Goal: Task Accomplishment & Management: Manage account settings

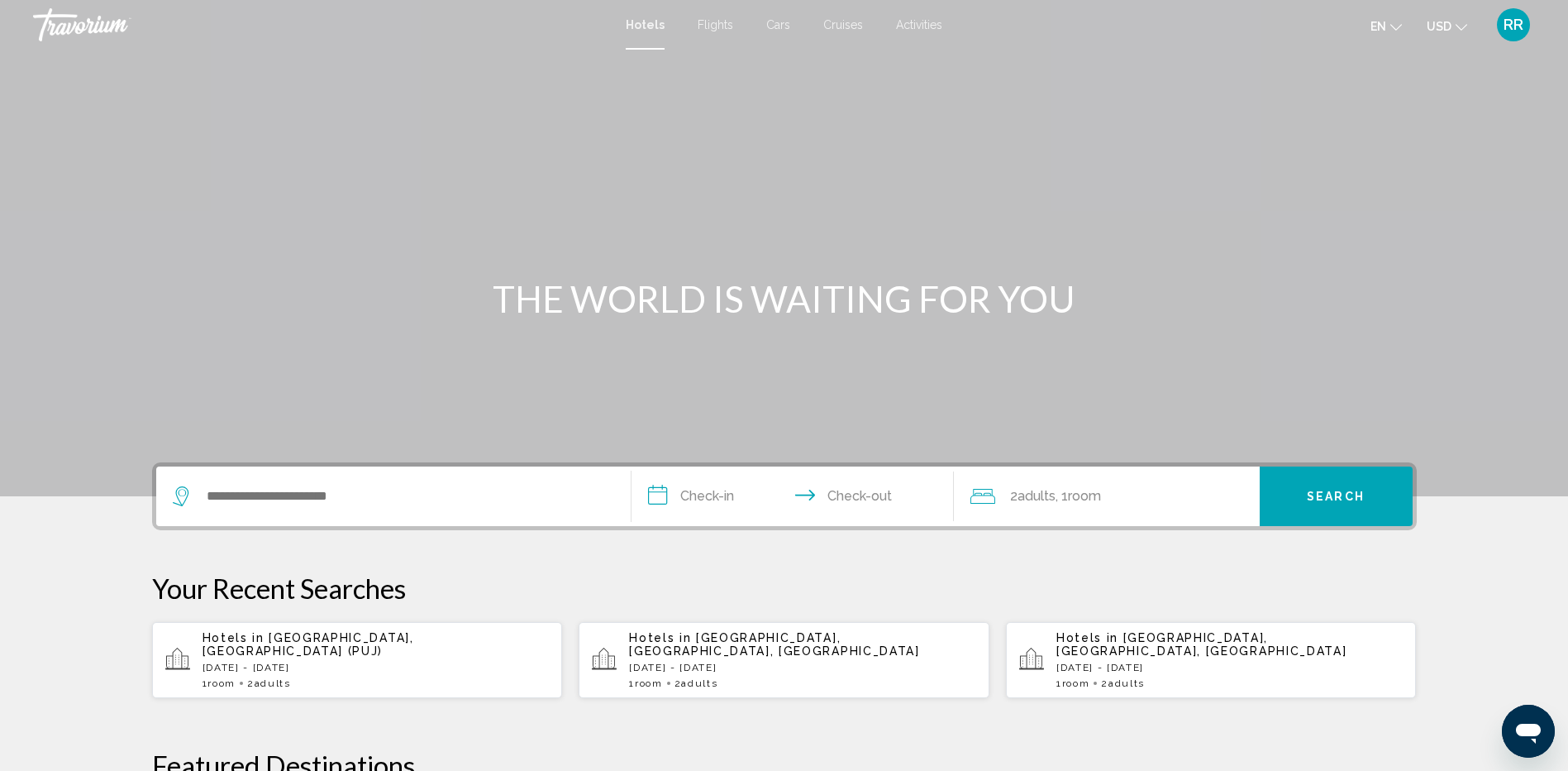
click at [1517, 25] on span "RR" at bounding box center [1513, 25] width 20 height 17
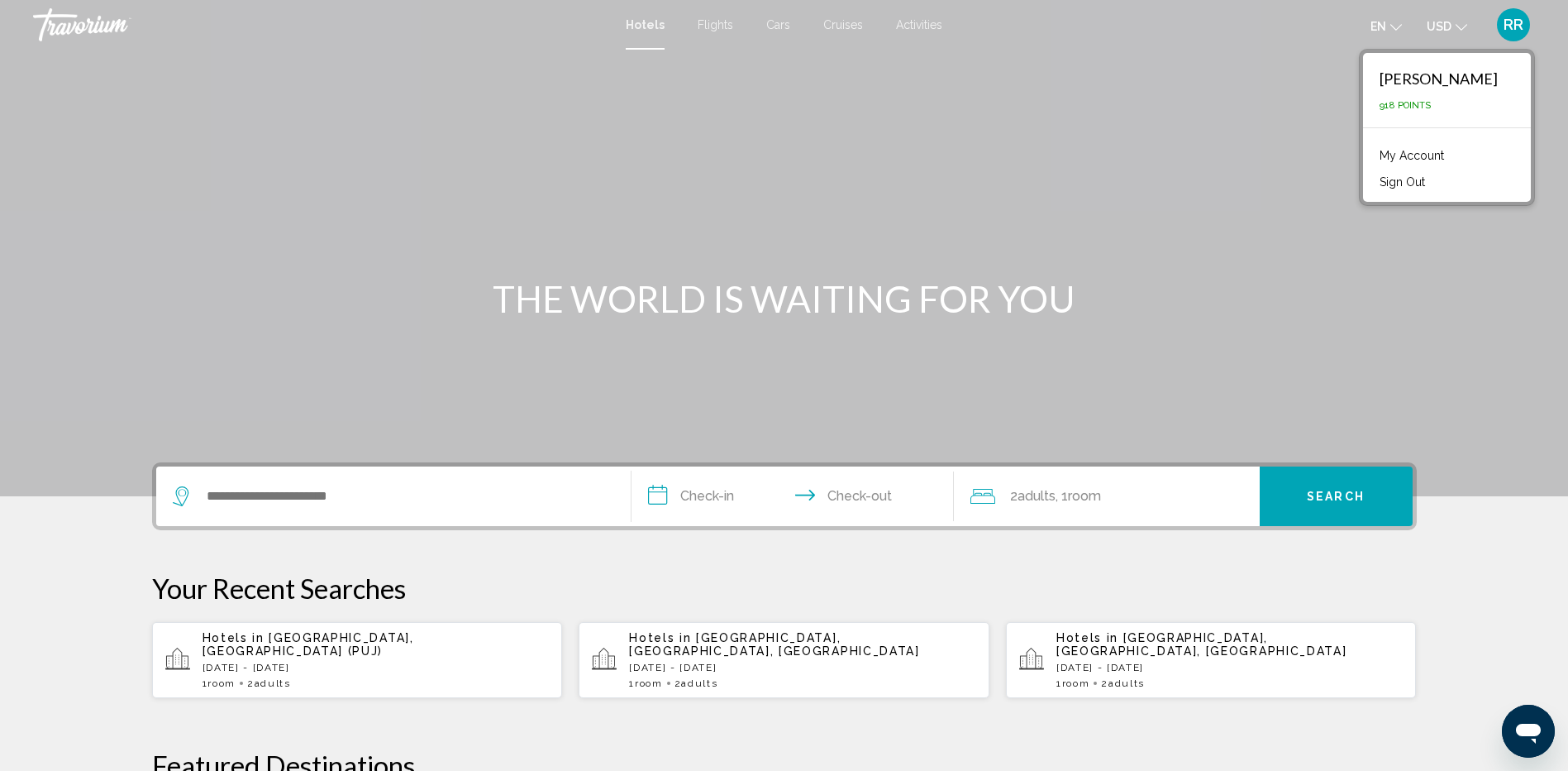
click at [1438, 152] on link "My Account" at bounding box center [1411, 156] width 81 height 22
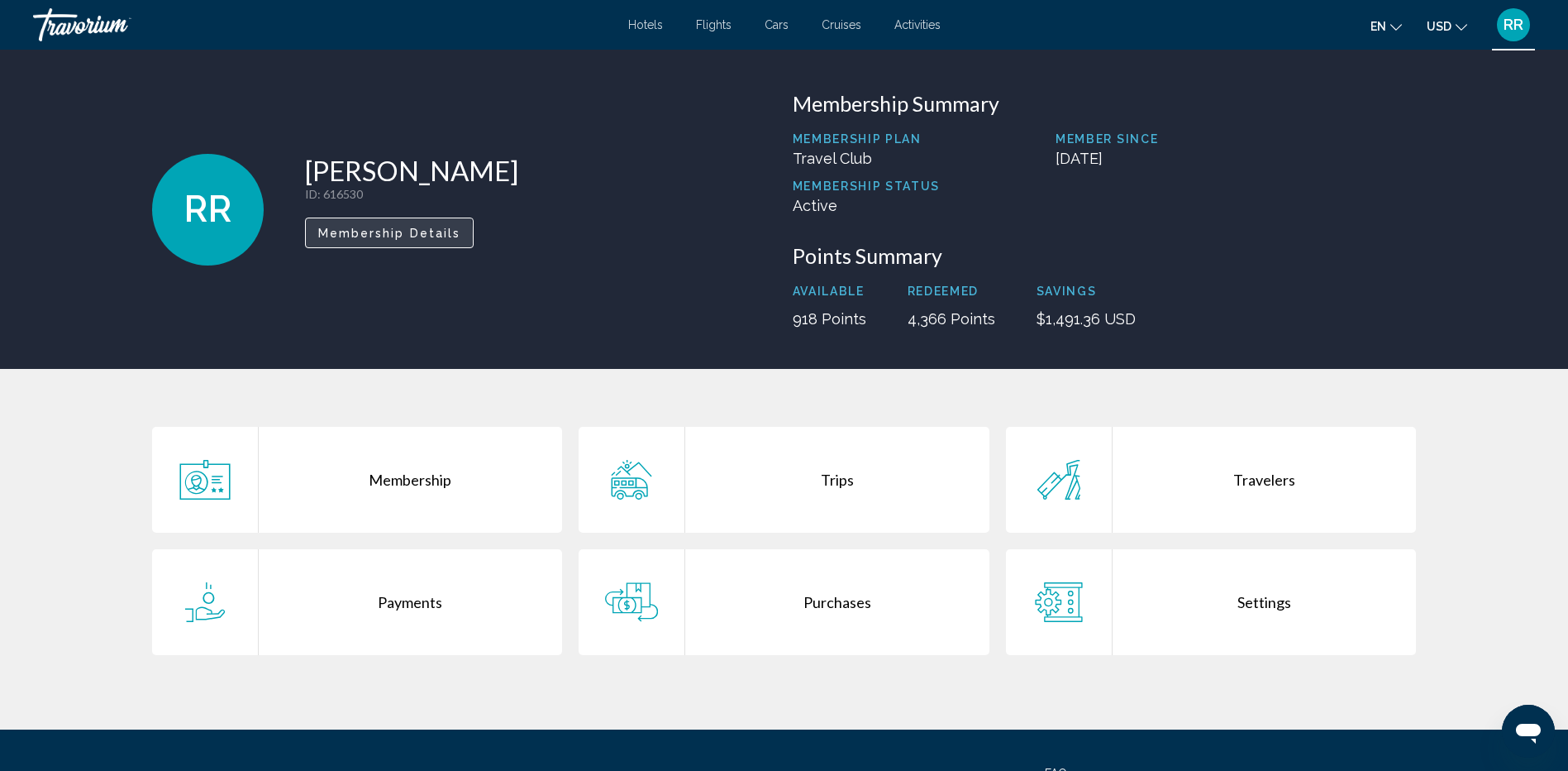
click at [383, 237] on span "Membership Details" at bounding box center [389, 233] width 143 height 13
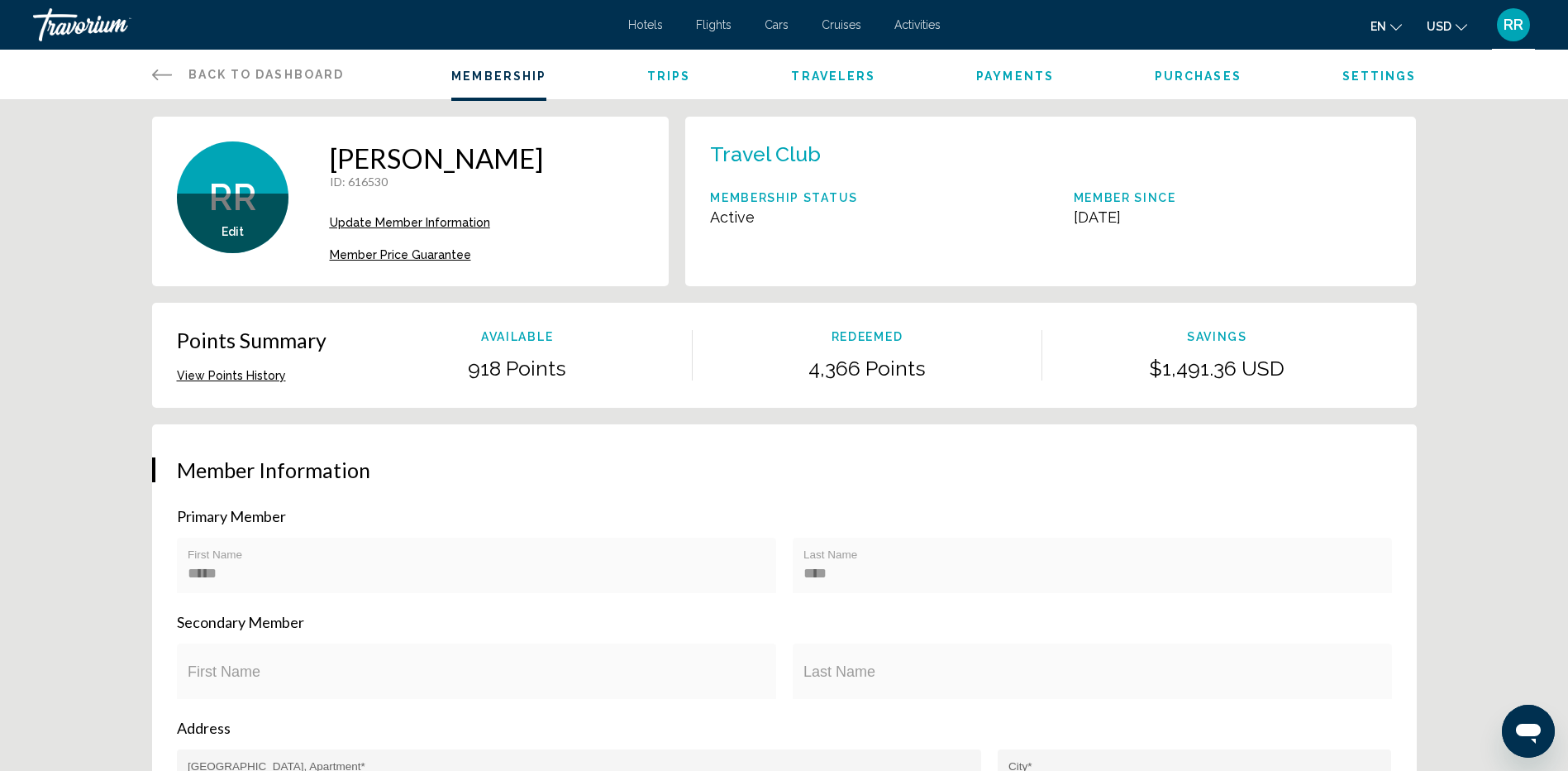
click at [828, 77] on span "Travelers" at bounding box center [832, 76] width 84 height 13
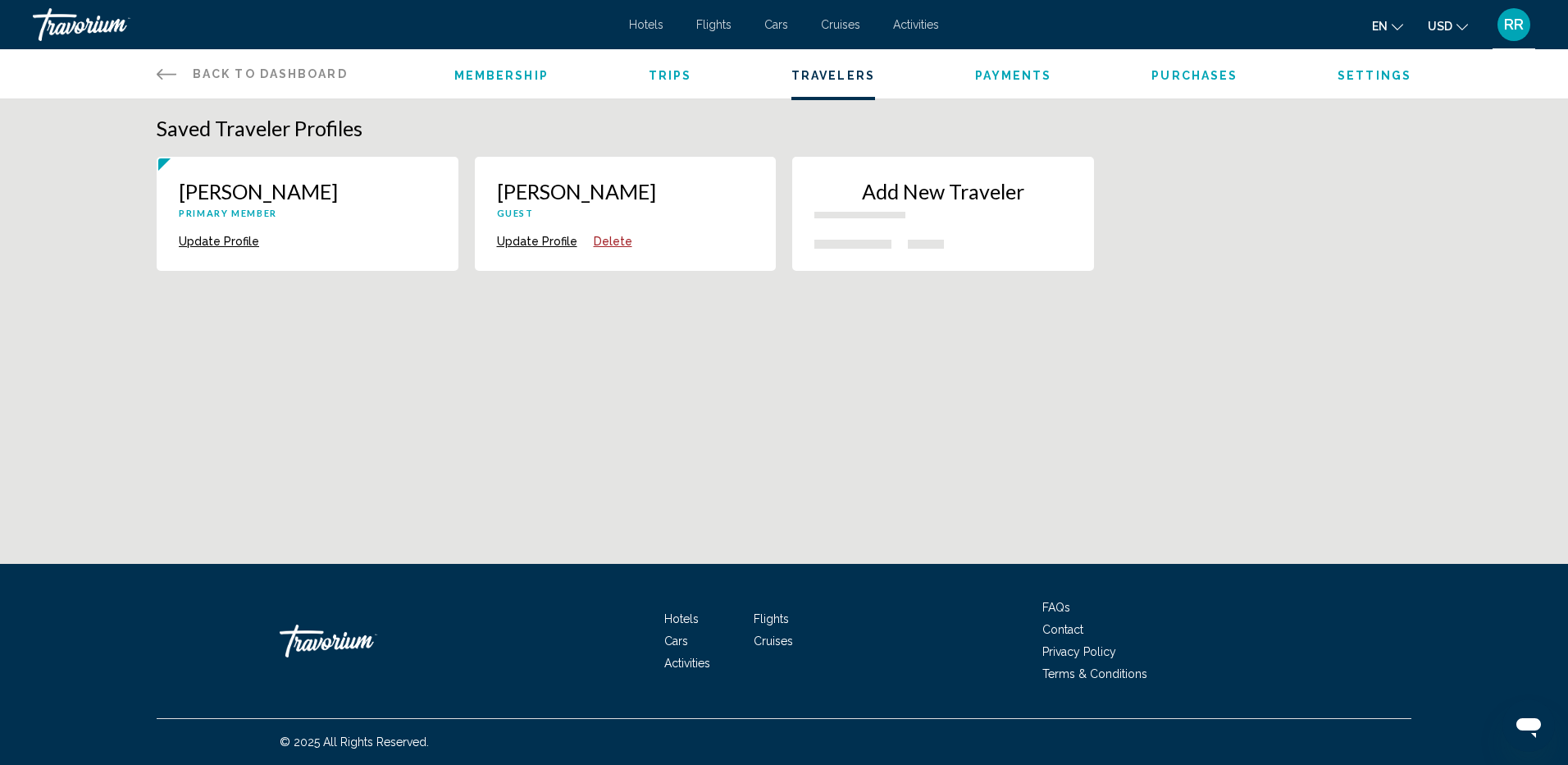
click at [221, 241] on button "Update Profile" at bounding box center [219, 241] width 80 height 15
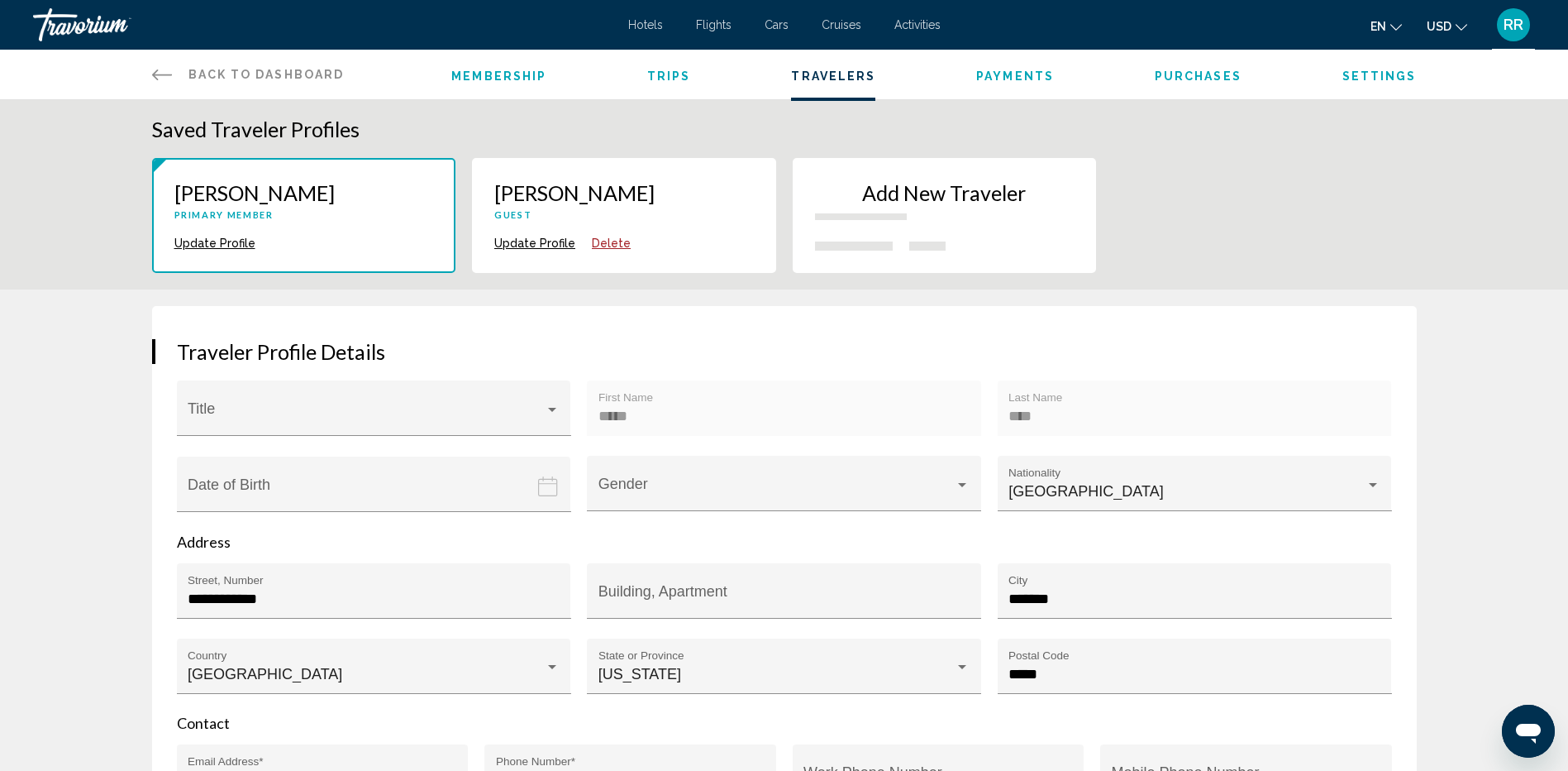
click at [902, 192] on p "Add New Traveler" at bounding box center [944, 193] width 260 height 25
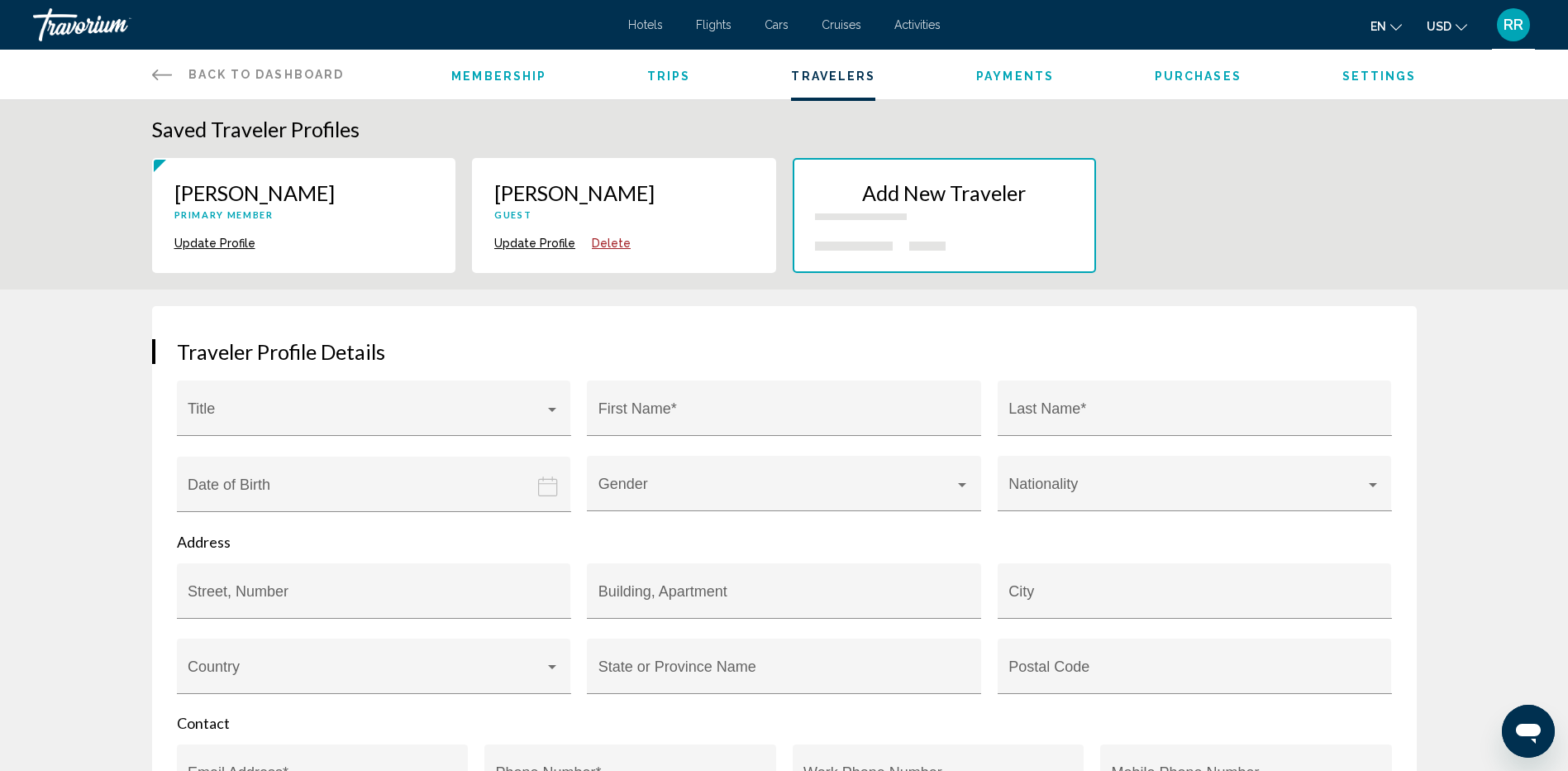
click at [906, 185] on p "Add New Traveler" at bounding box center [944, 193] width 260 height 25
click at [549, 407] on div "Main content" at bounding box center [552, 409] width 8 height 4
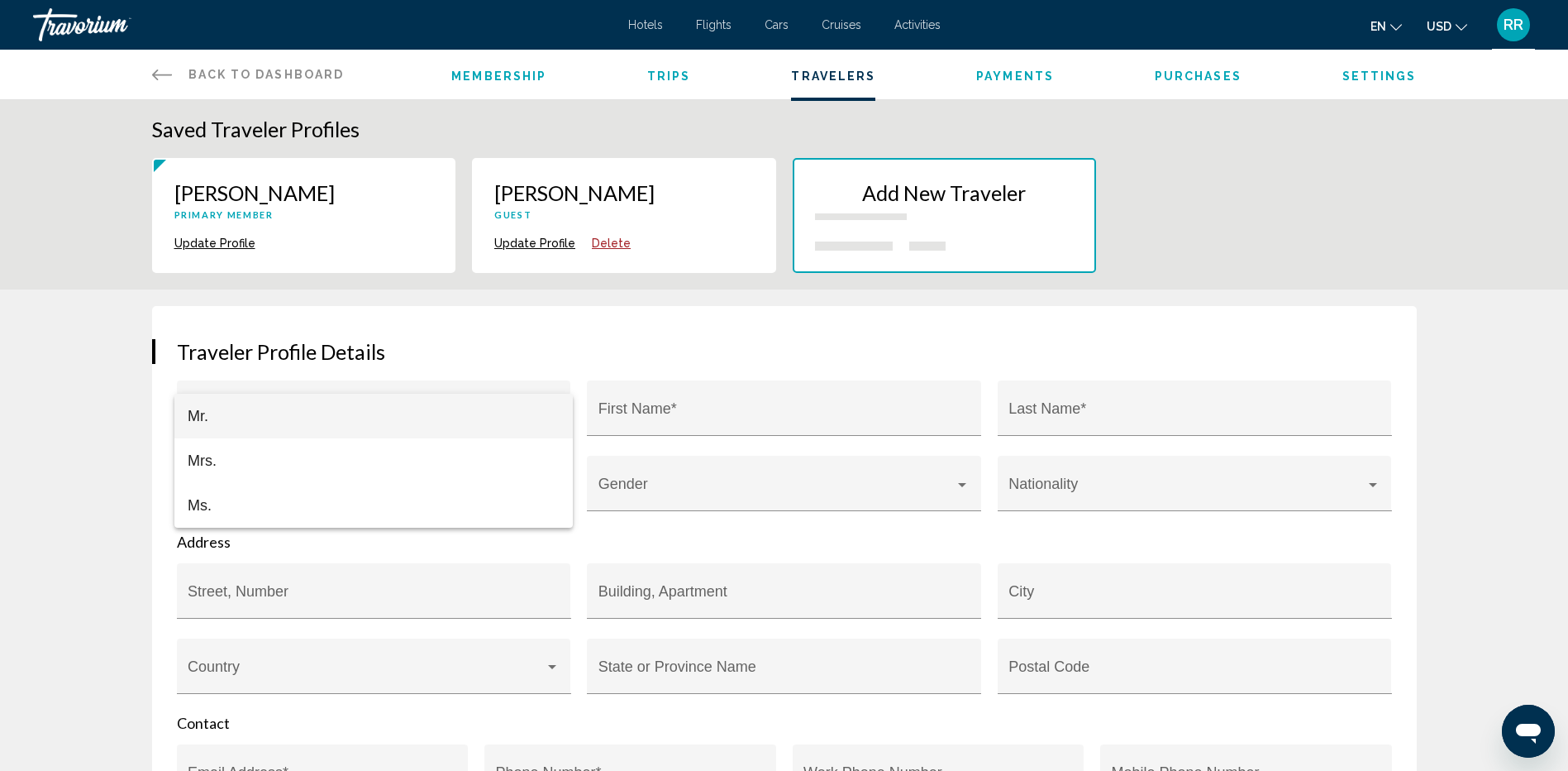
click at [253, 406] on span "Mr." at bounding box center [373, 415] width 372 height 45
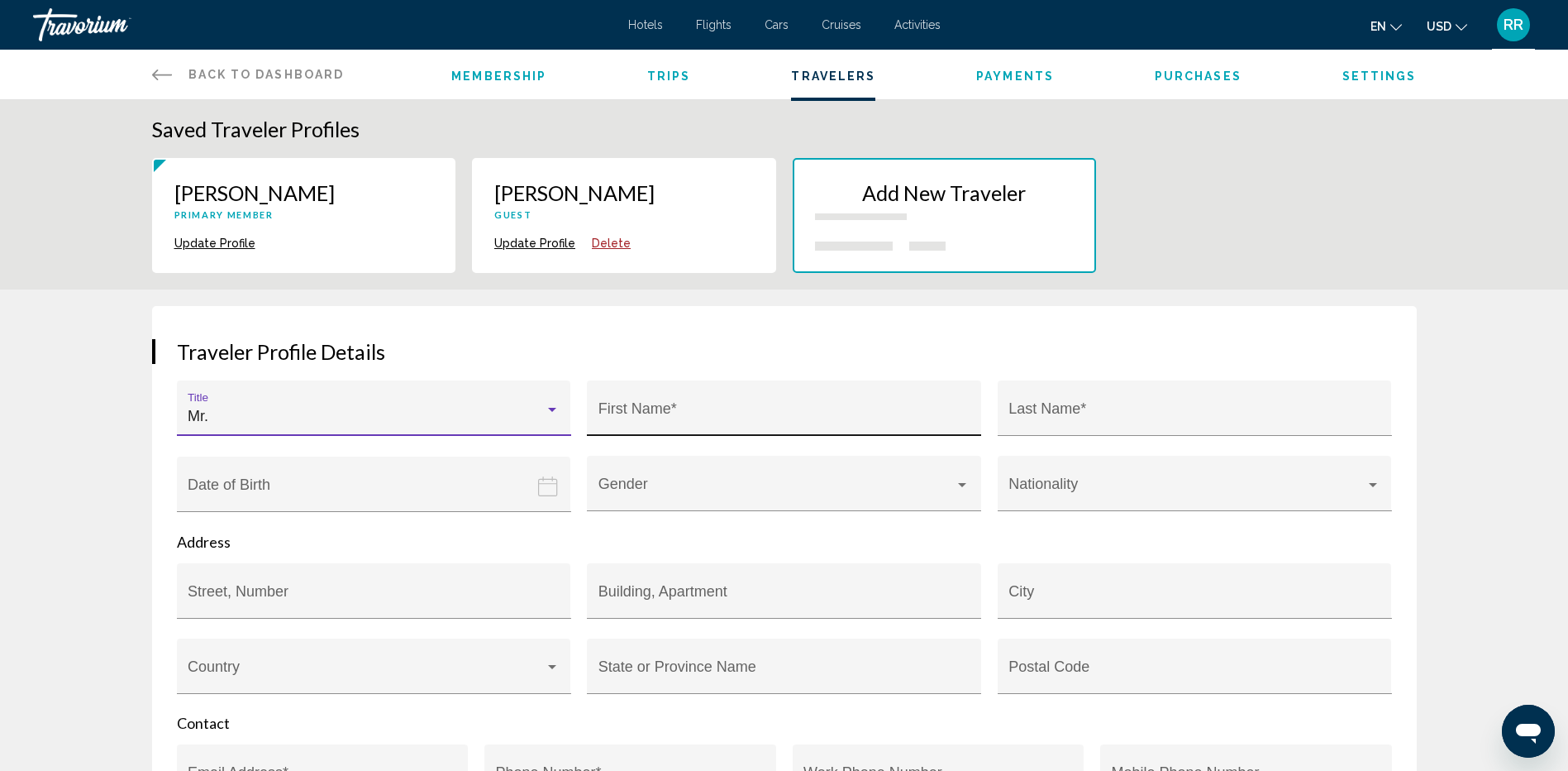
click at [620, 415] on input "First Name *" at bounding box center [784, 415] width 372 height 17
click at [672, 73] on span "Trips" at bounding box center [669, 76] width 44 height 13
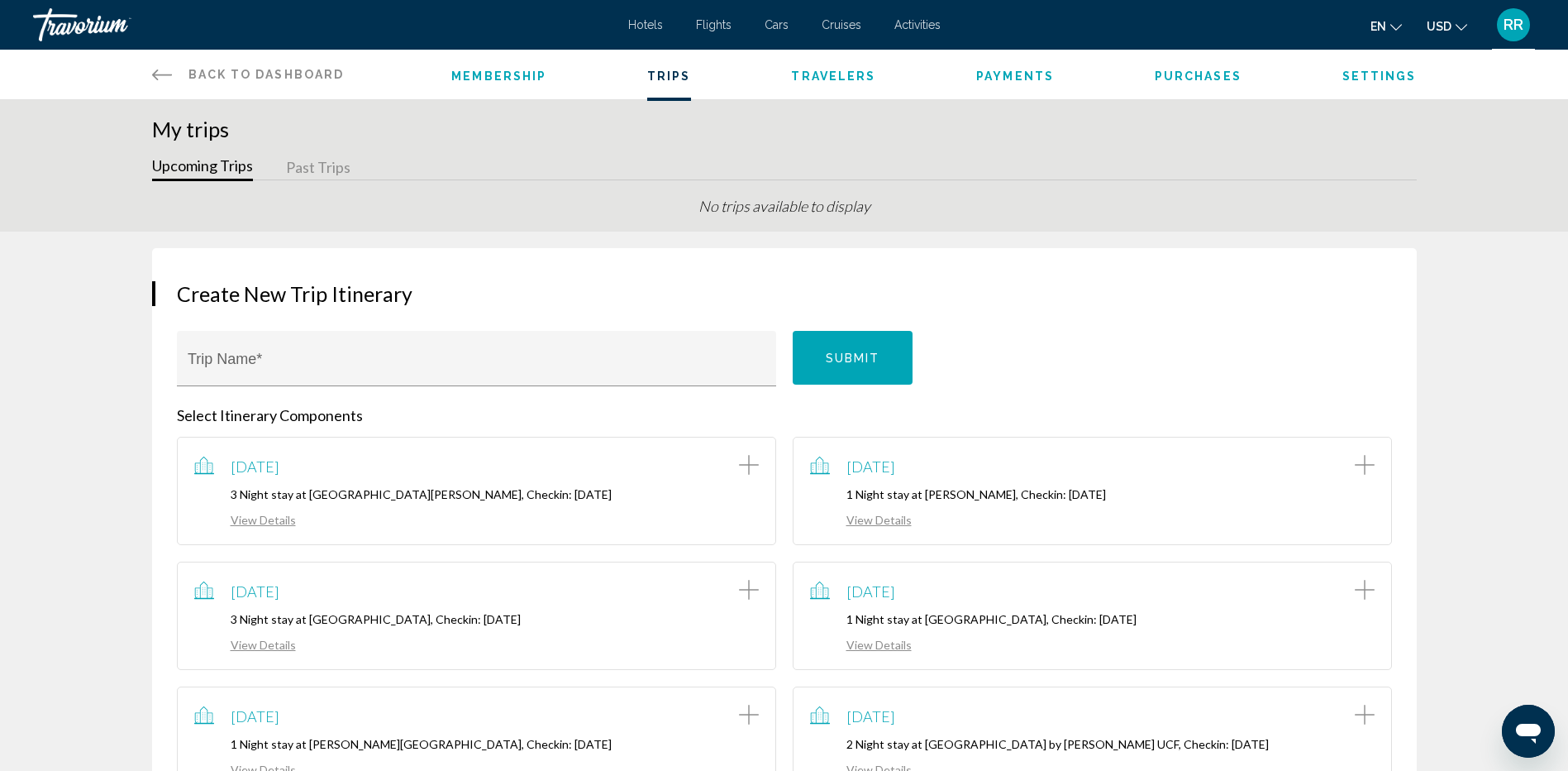
click at [509, 74] on span "Membership" at bounding box center [498, 76] width 95 height 13
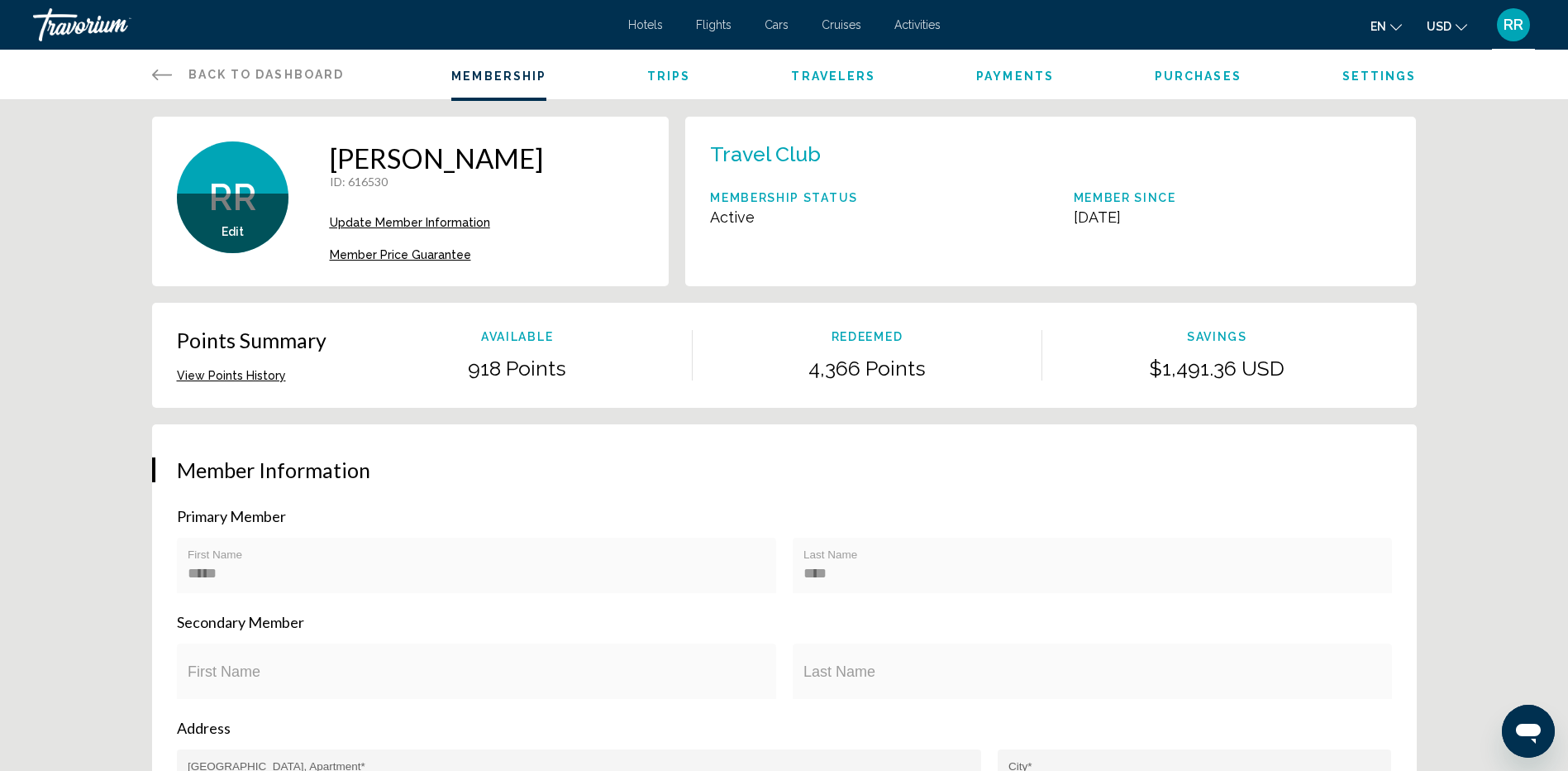
click at [227, 227] on span "Edit" at bounding box center [233, 231] width 22 height 13
click at [396, 222] on span "Update Member Information" at bounding box center [409, 222] width 161 height 13
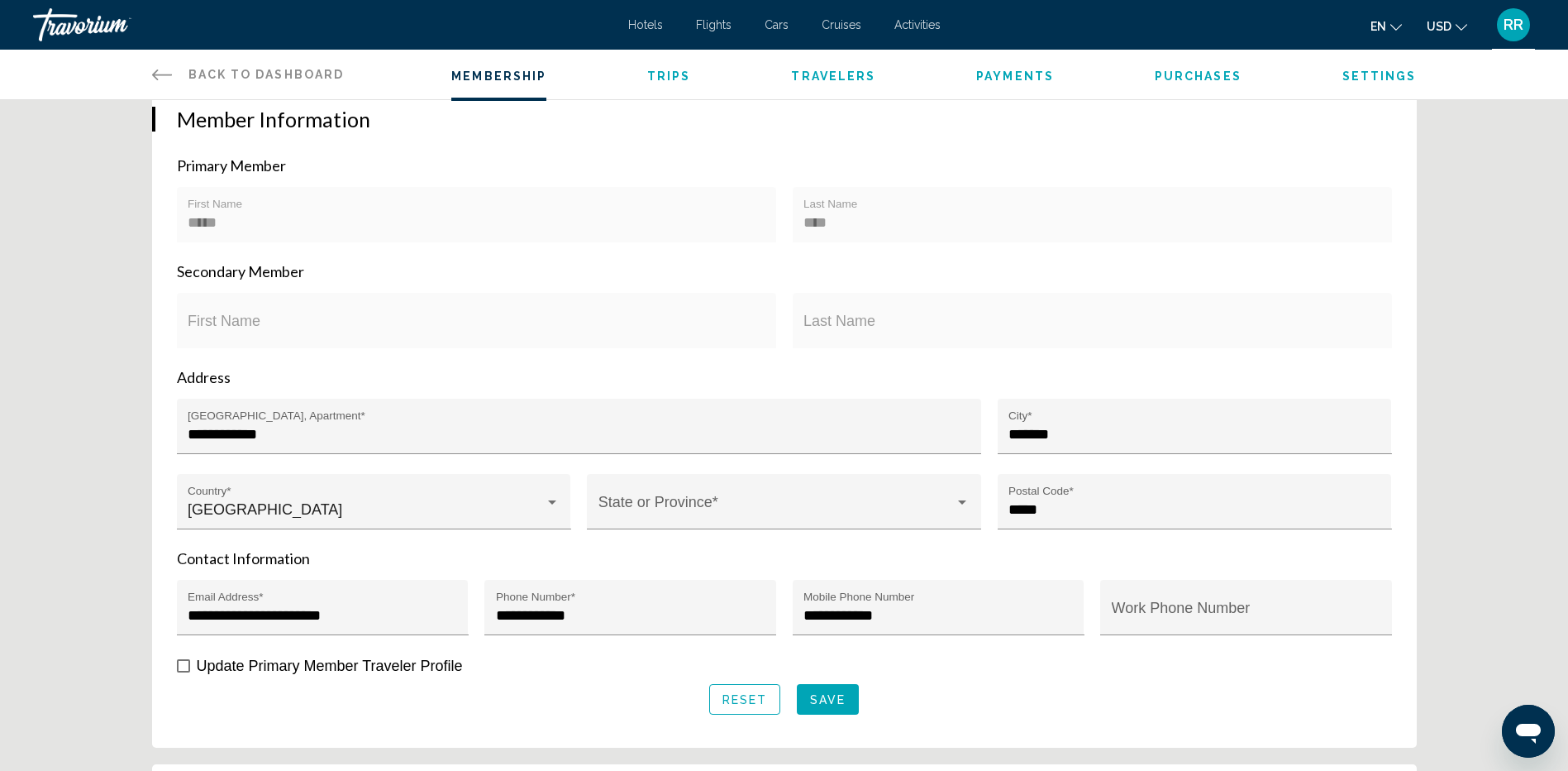
scroll to position [413, 0]
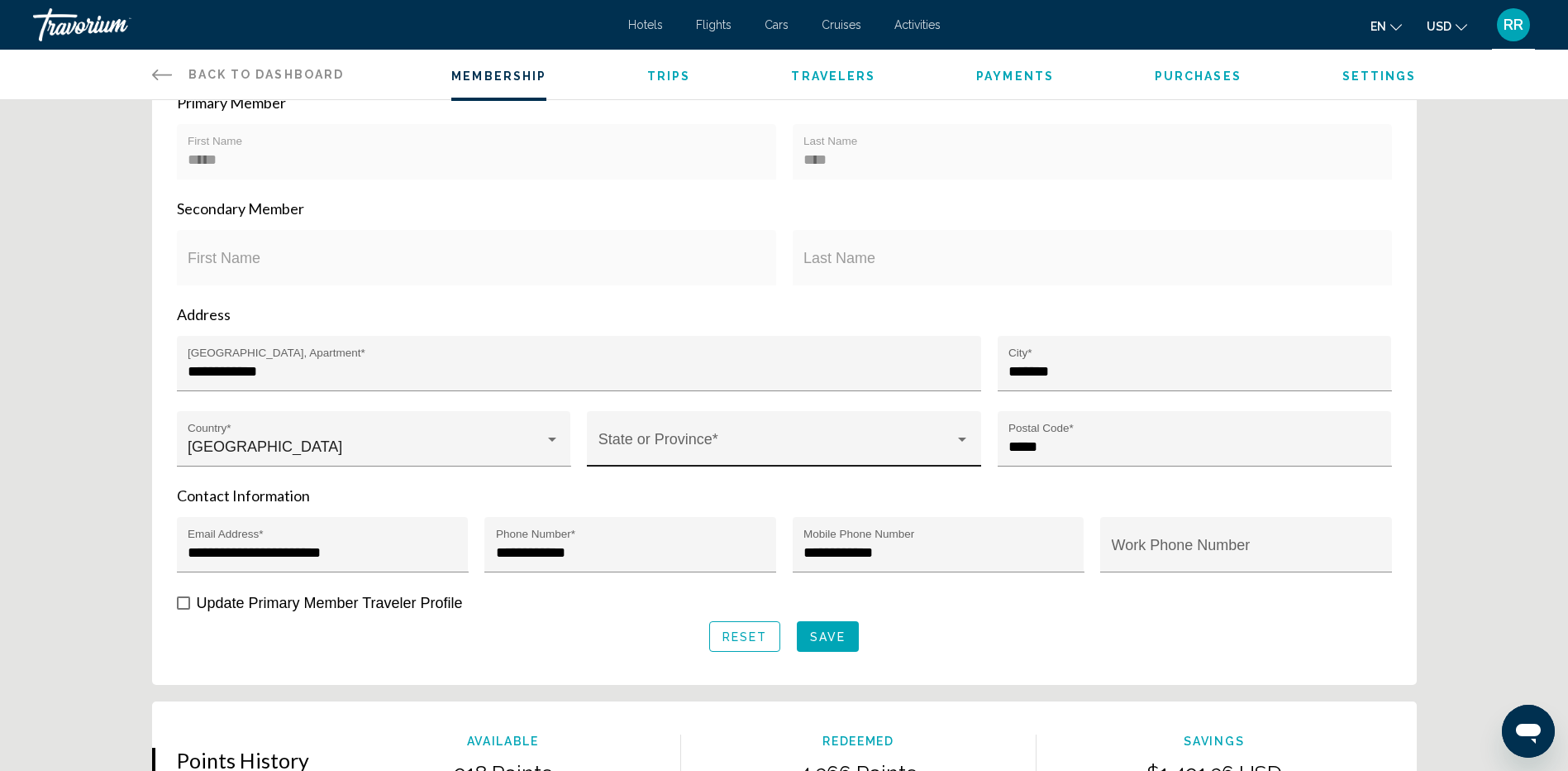
click at [654, 433] on div "State or Province *" at bounding box center [784, 443] width 372 height 44
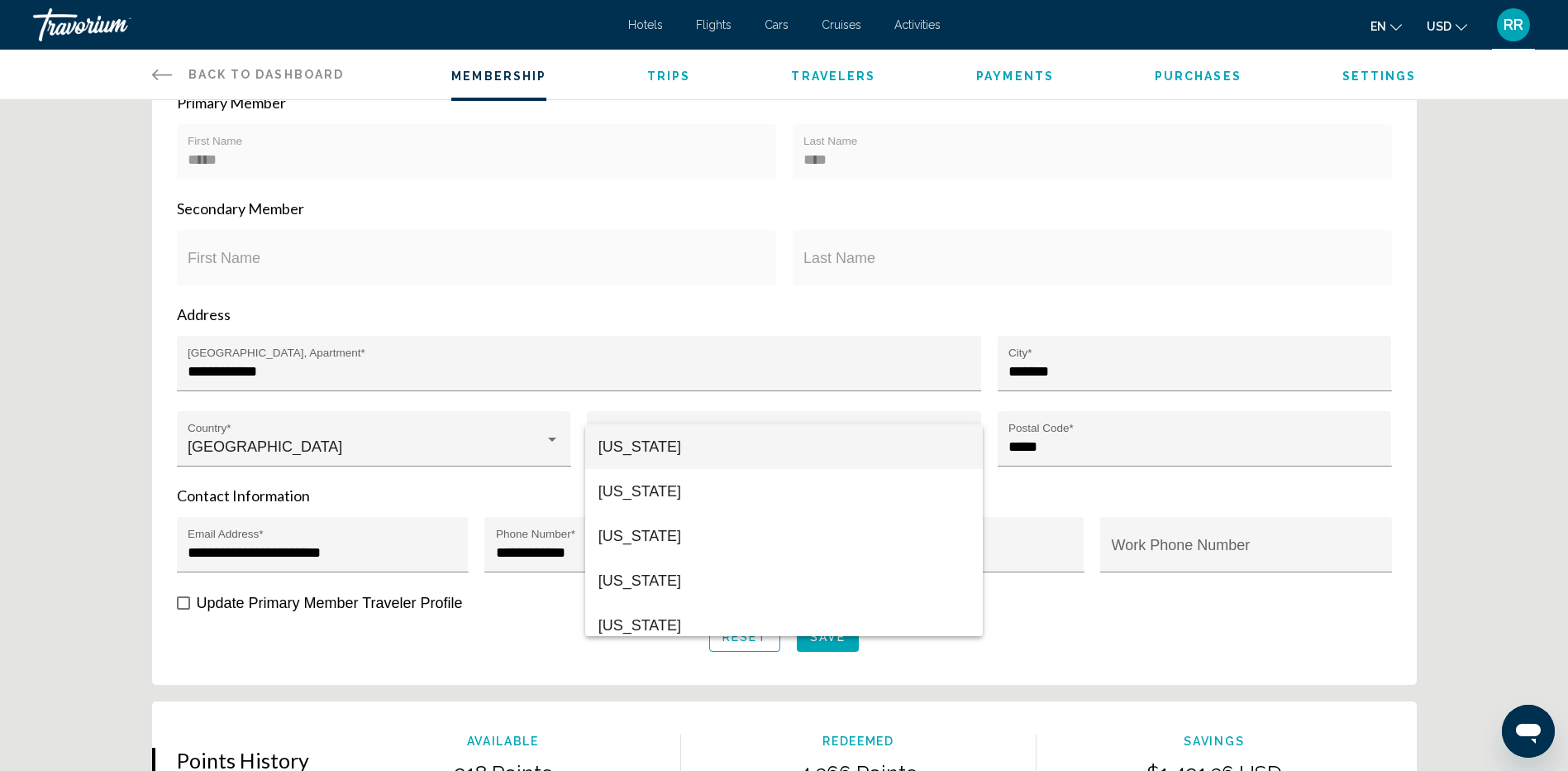
scroll to position [331, 0]
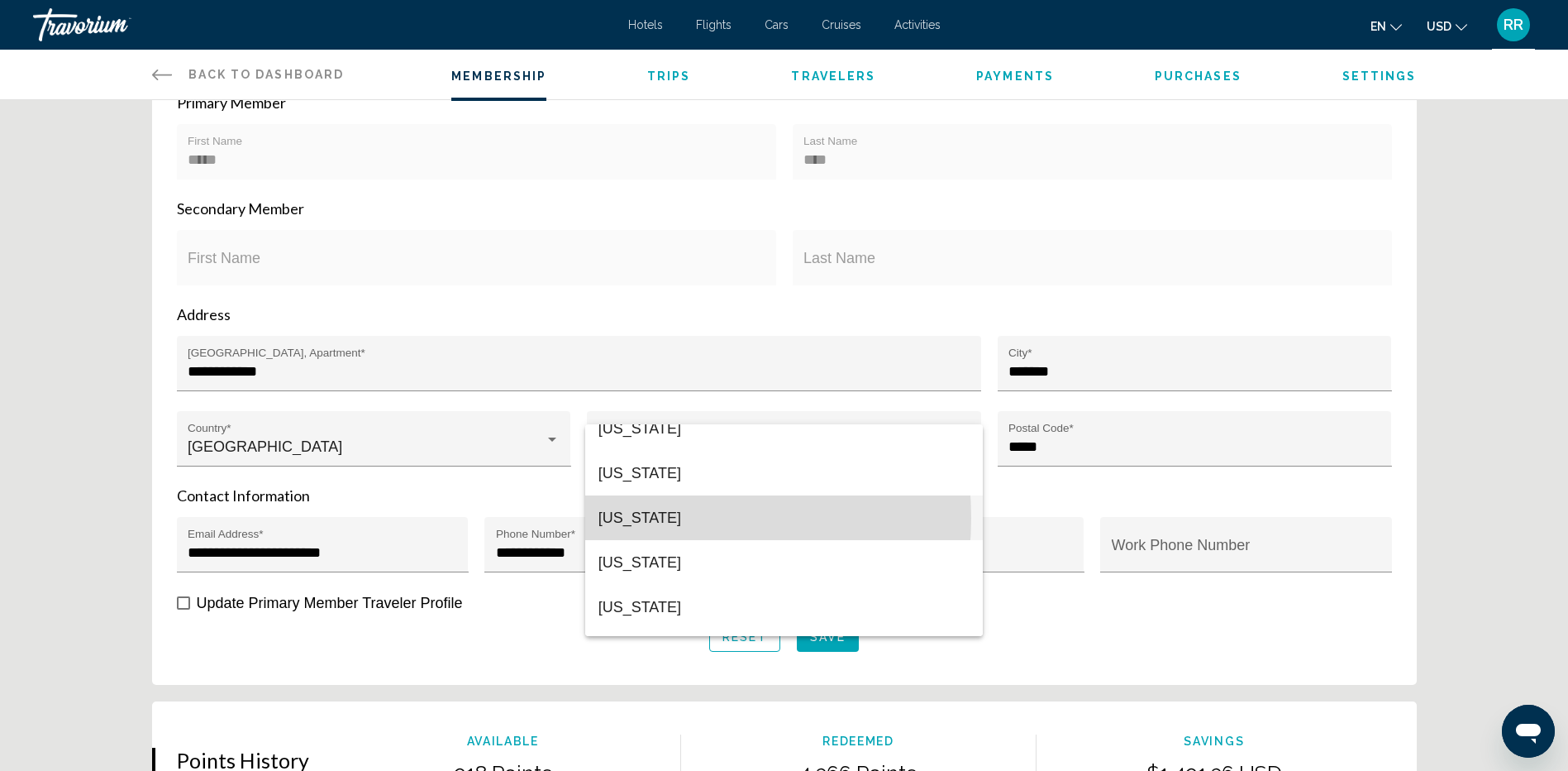
click at [629, 517] on span "[US_STATE]" at bounding box center [784, 517] width 372 height 45
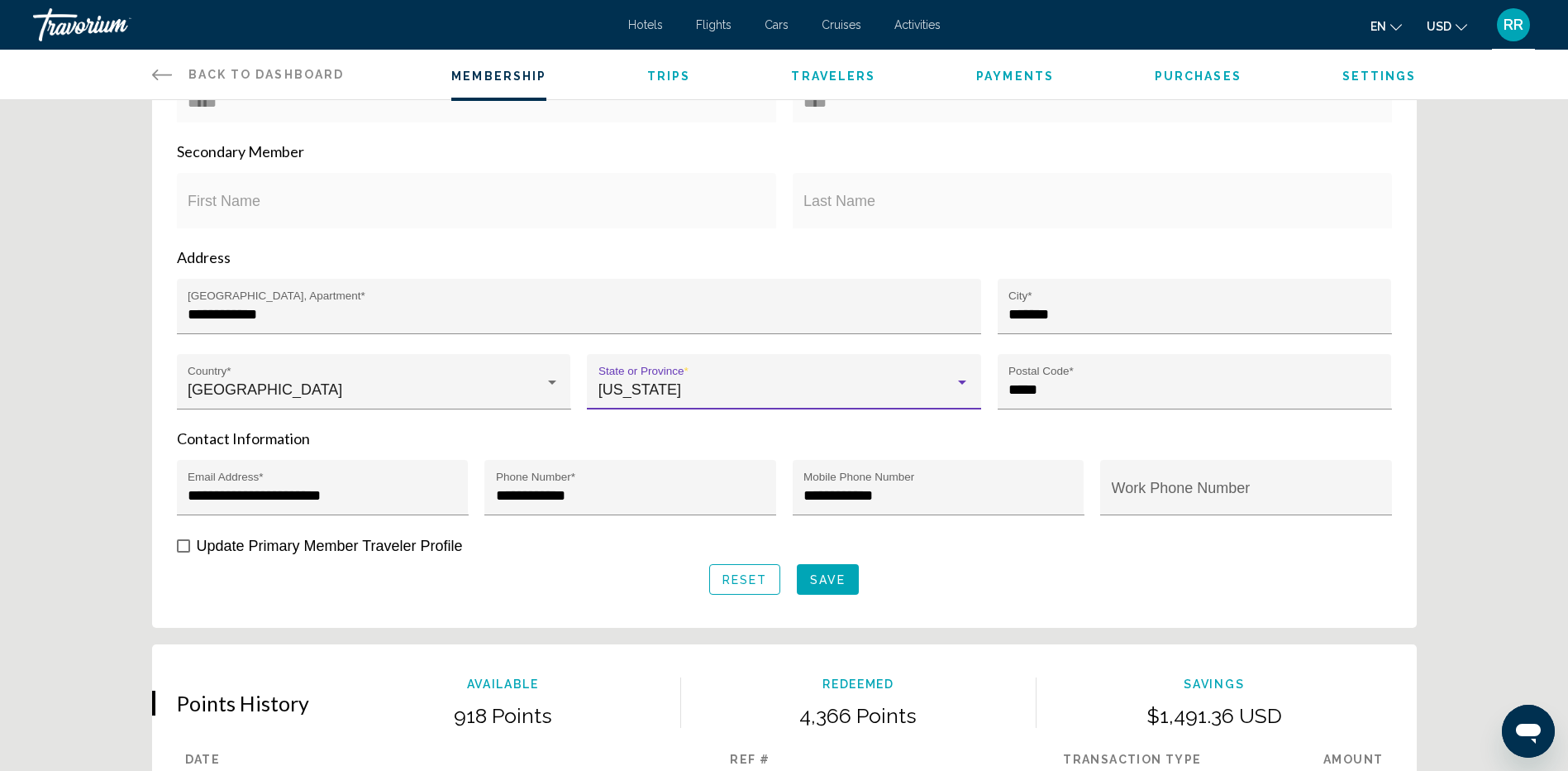
scroll to position [496, 0]
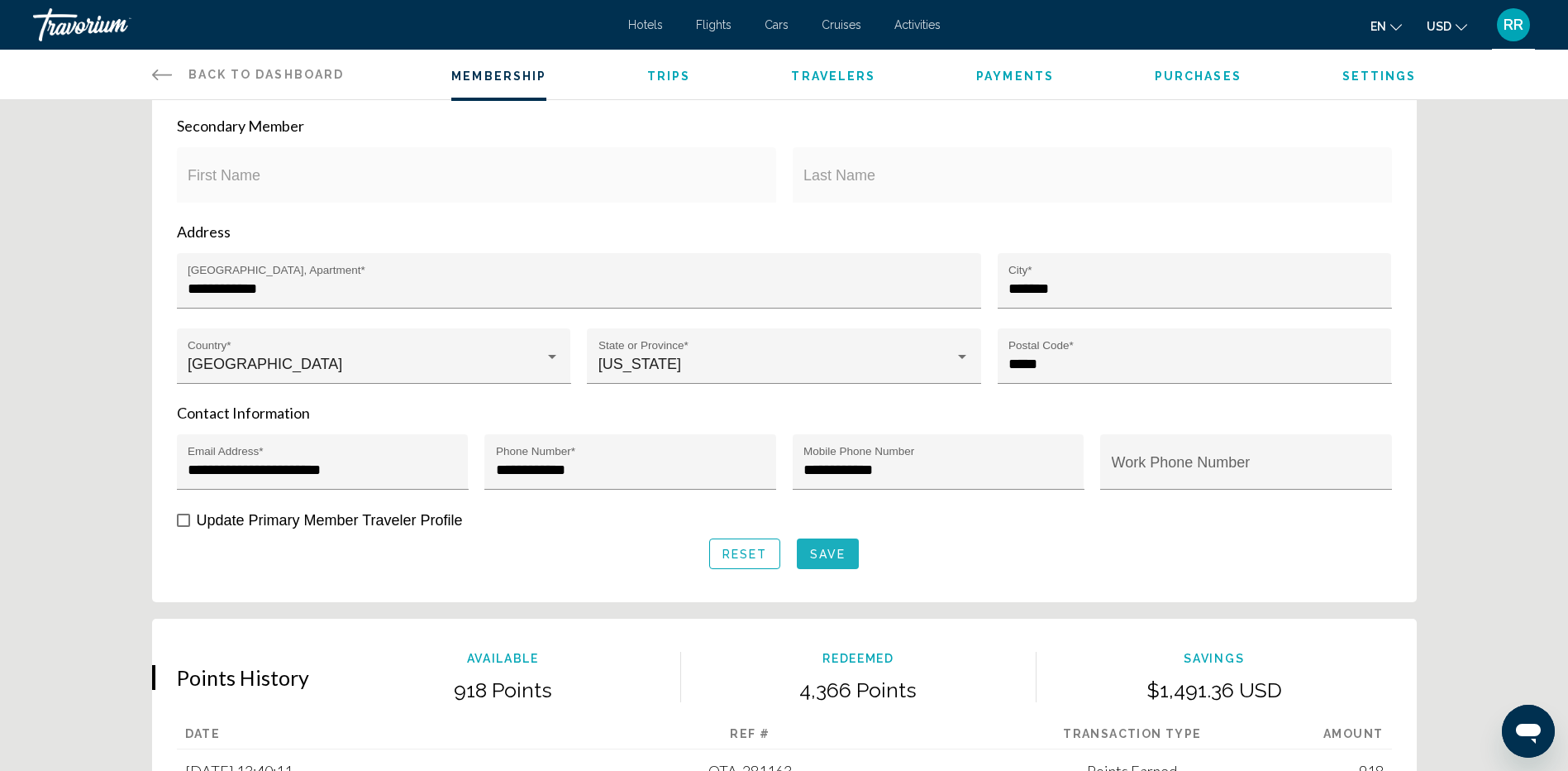
click at [831, 548] on span "Save" at bounding box center [828, 553] width 36 height 13
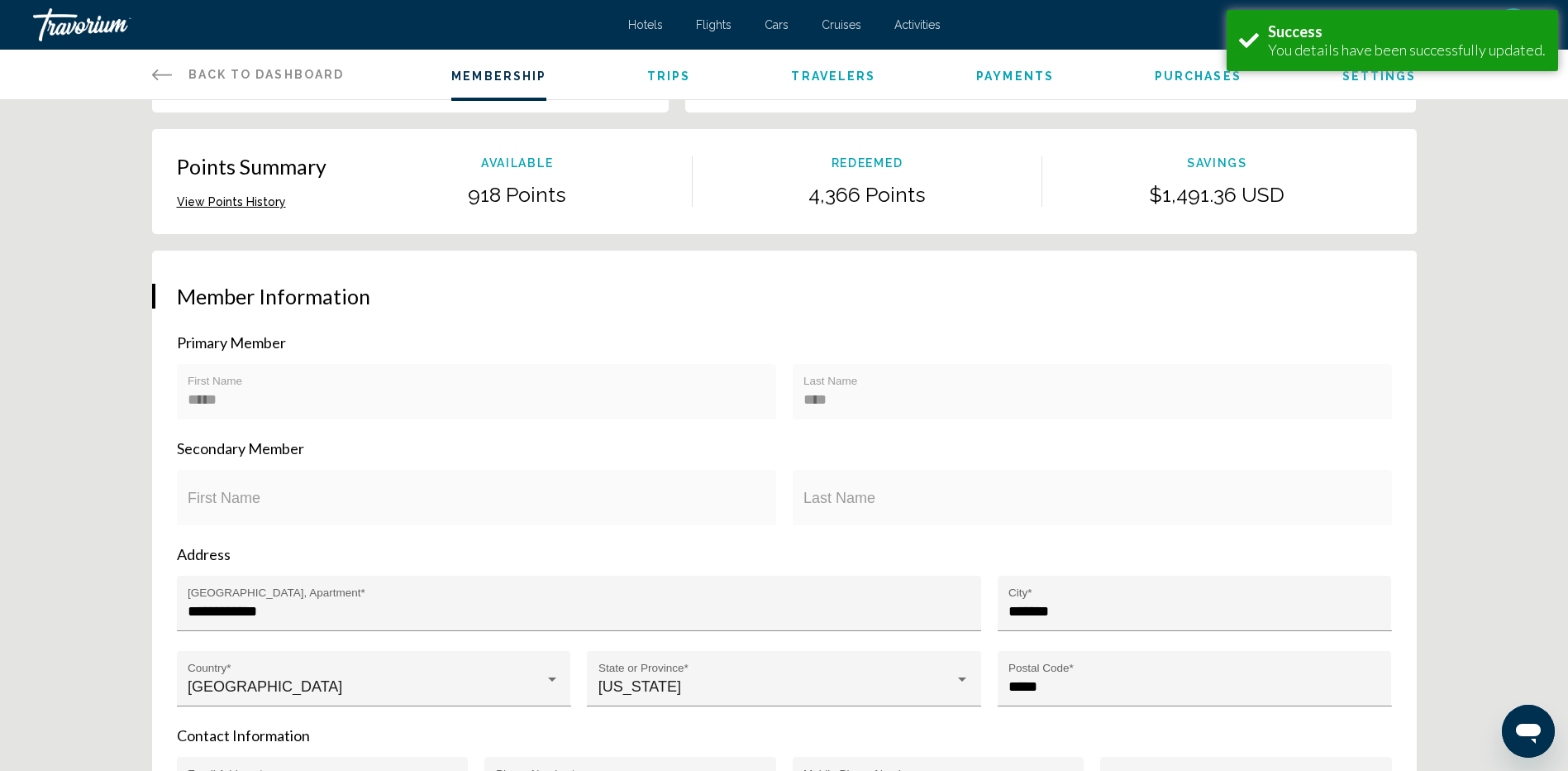
scroll to position [174, 0]
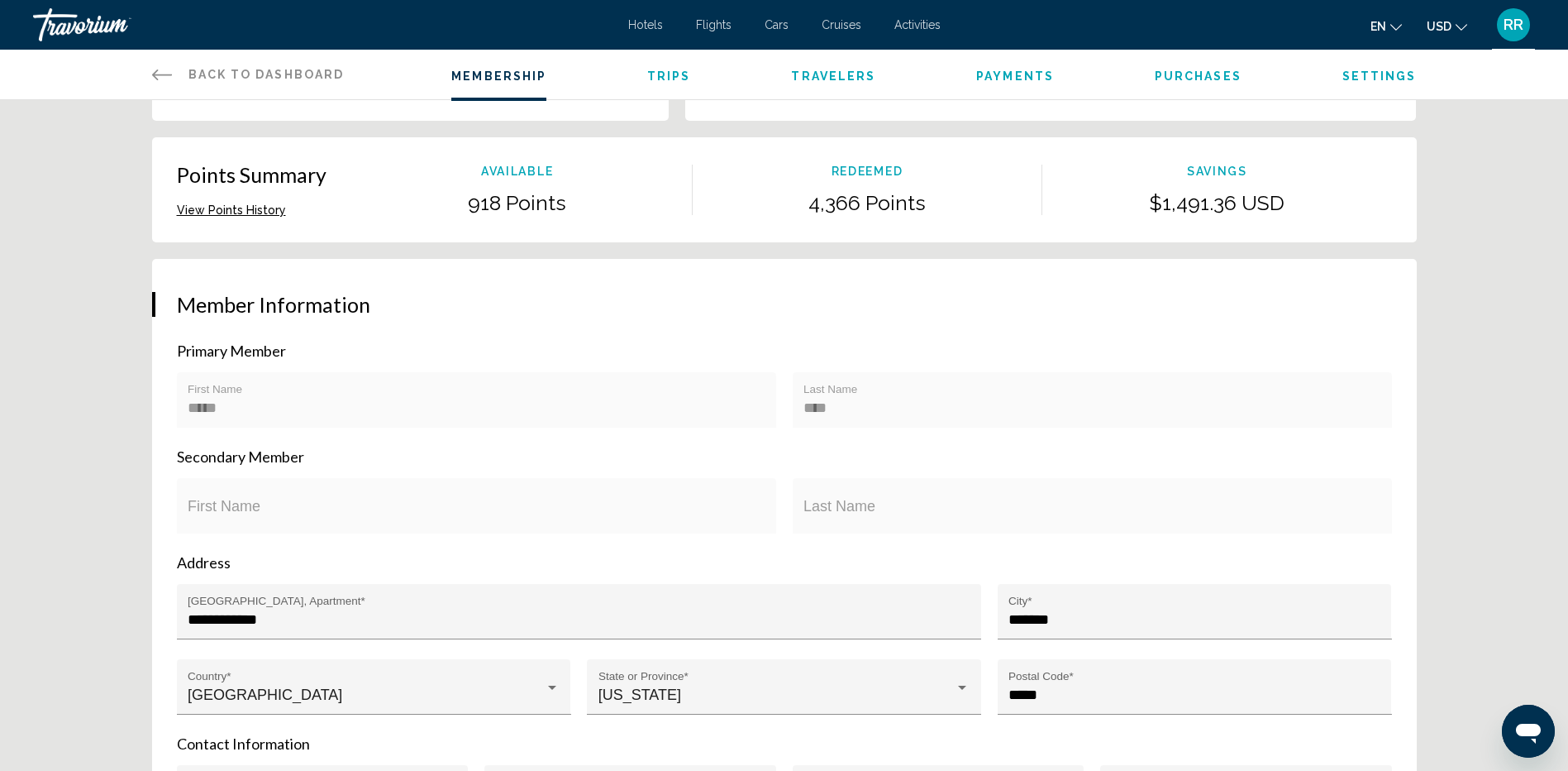
click at [1512, 14] on div "RR" at bounding box center [1513, 24] width 33 height 33
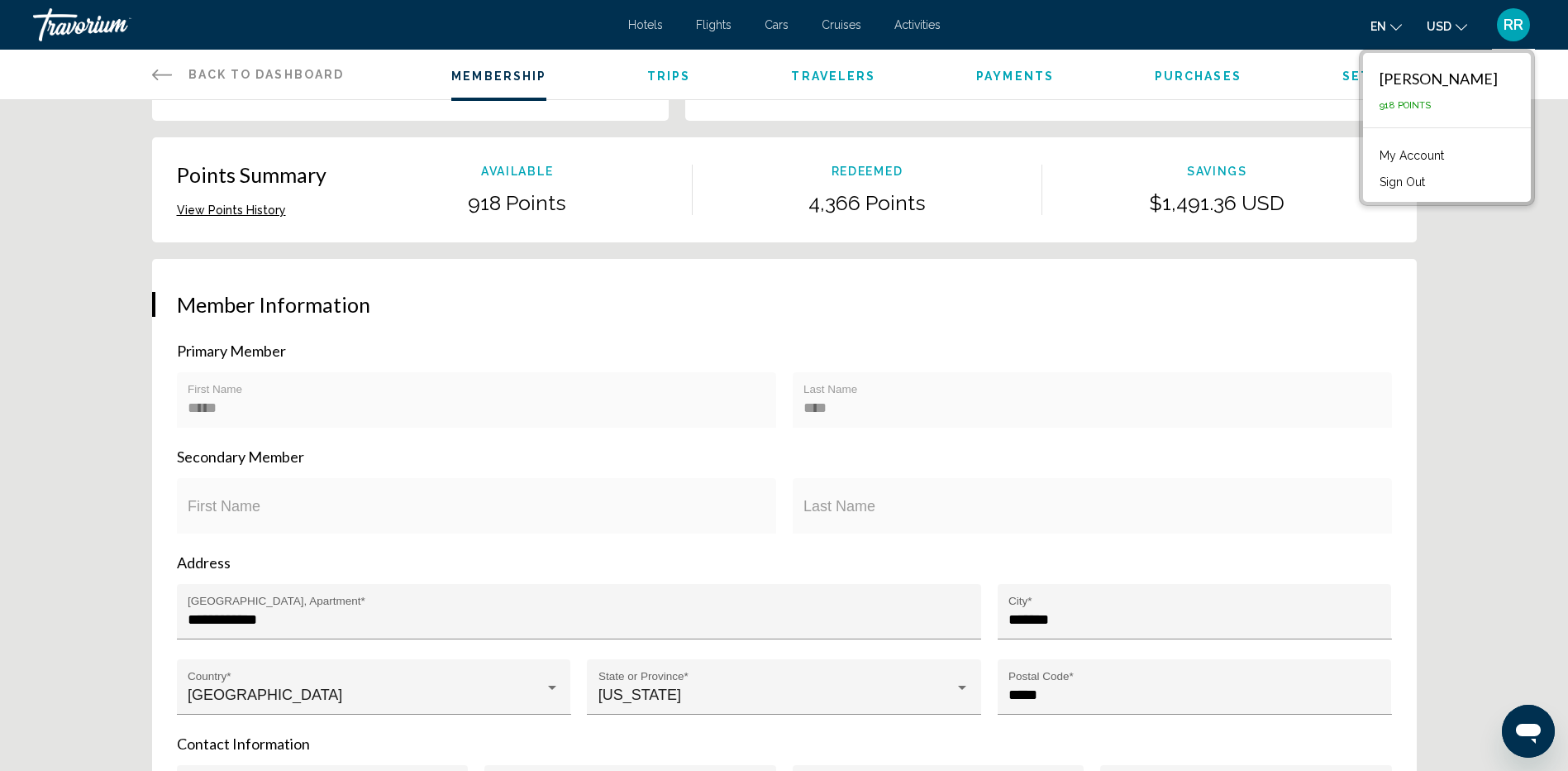
click at [1488, 349] on div "**********" at bounding box center [784, 728] width 1568 height 1604
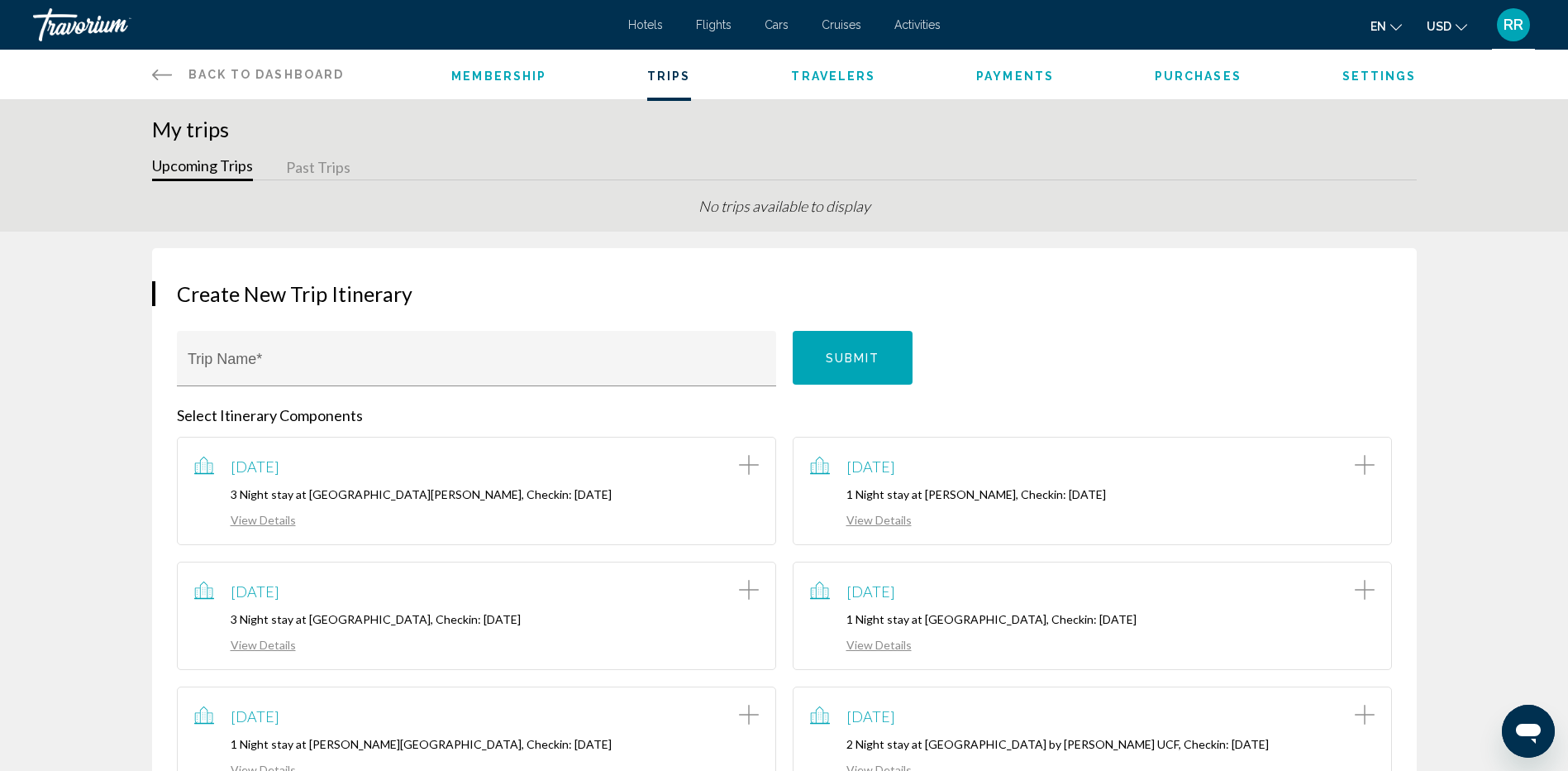
click at [480, 77] on span "Membership" at bounding box center [498, 76] width 95 height 13
